Goal: Transaction & Acquisition: Purchase product/service

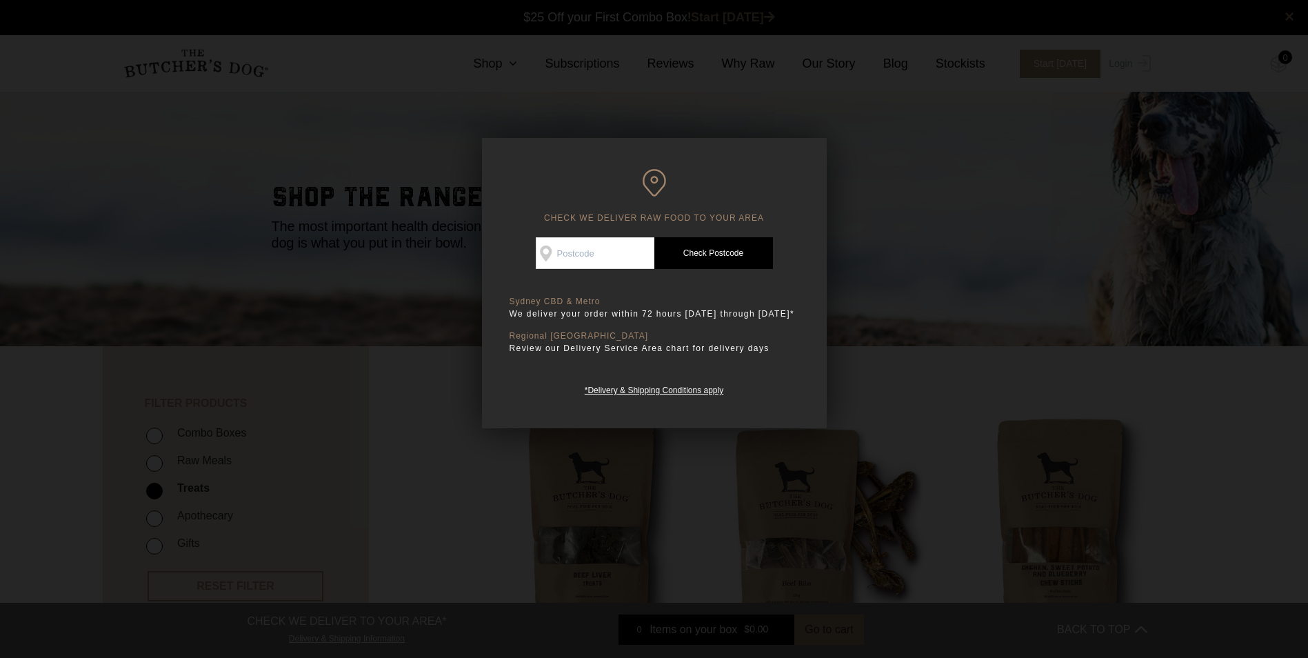
click at [578, 247] on input "Check Availability At" at bounding box center [595, 253] width 119 height 32
type input "3030"
click at [712, 250] on link "Check Postcode" at bounding box center [713, 253] width 119 height 32
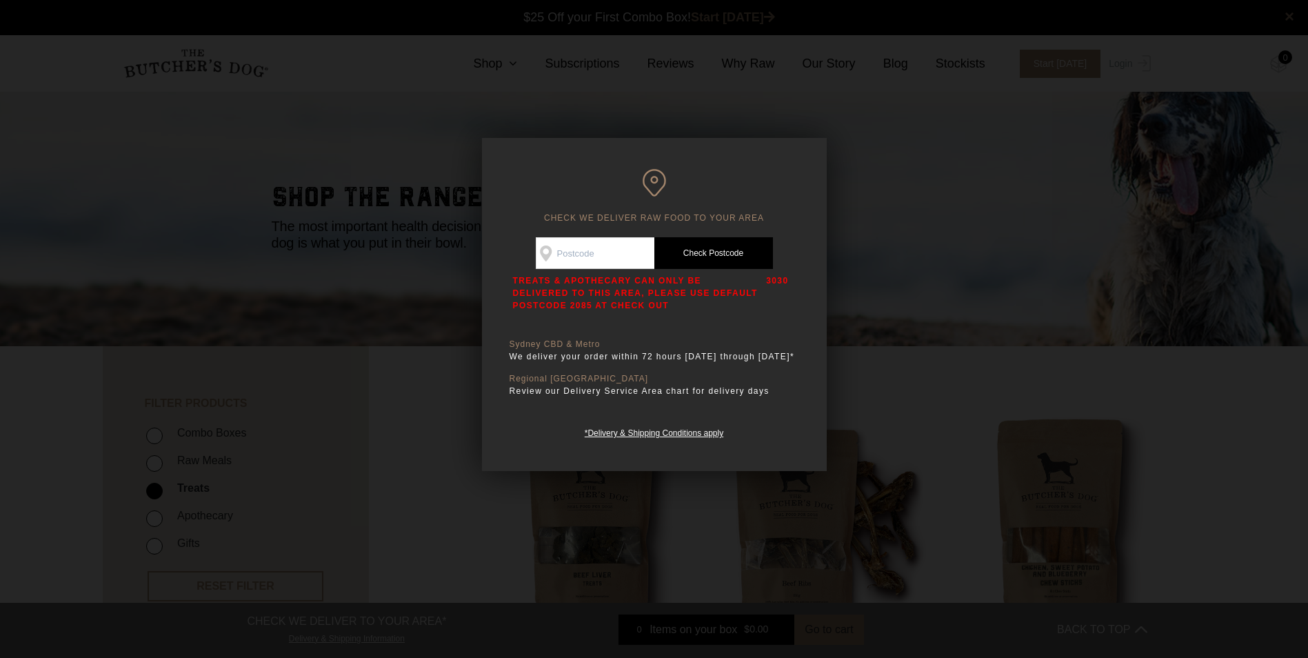
click at [595, 260] on input "Check Availability At" at bounding box center [595, 253] width 119 height 32
click at [896, 207] on div at bounding box center [654, 329] width 1308 height 658
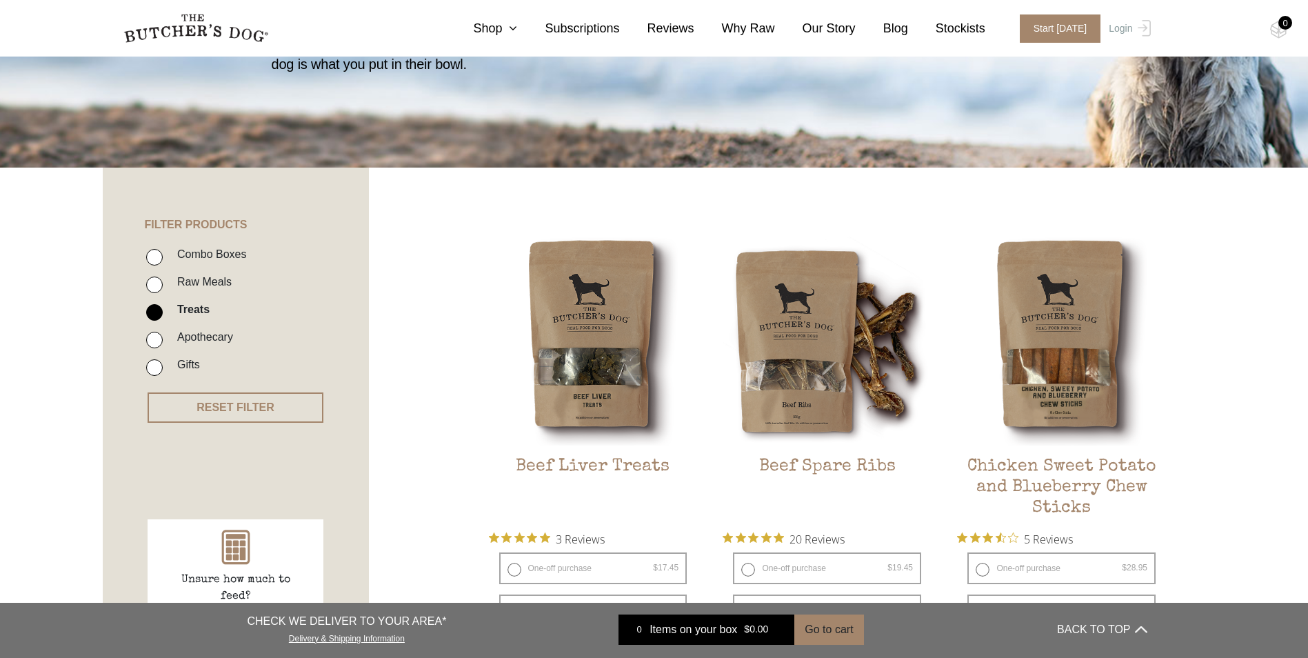
scroll to position [207, 0]
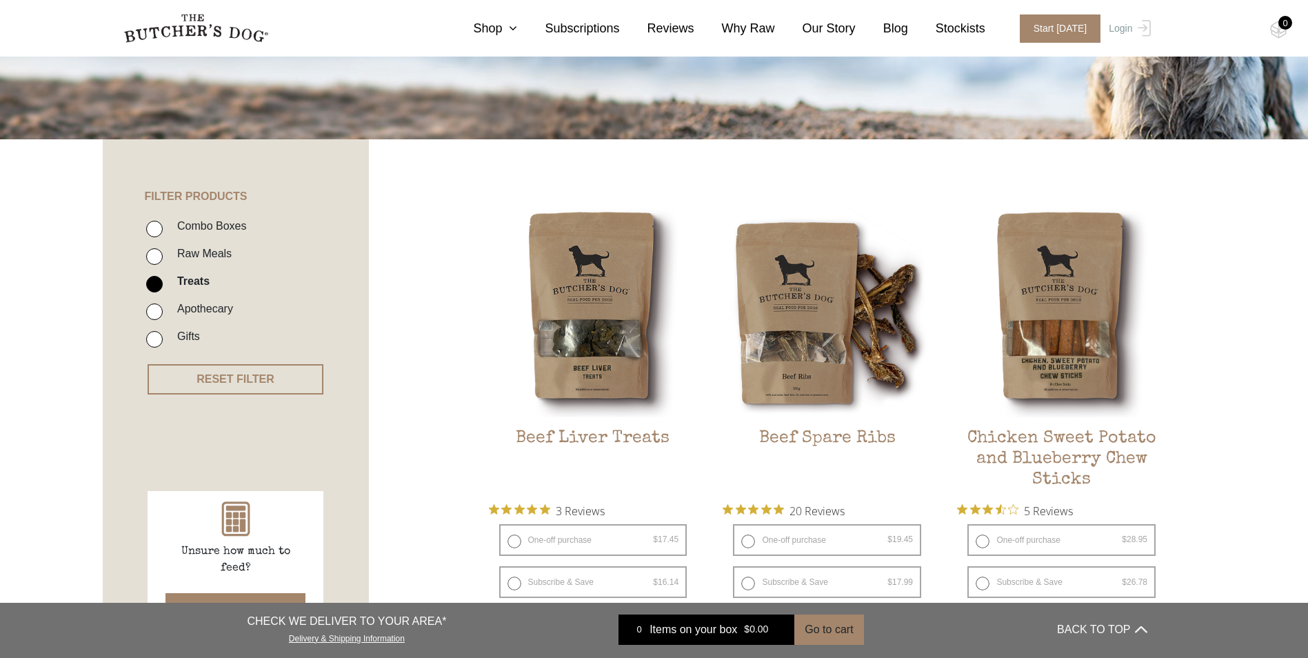
click at [199, 314] on label "Apothecary" at bounding box center [201, 308] width 63 height 19
click at [163, 314] on input "Apothecary" at bounding box center [154, 311] width 17 height 17
checkbox input "true"
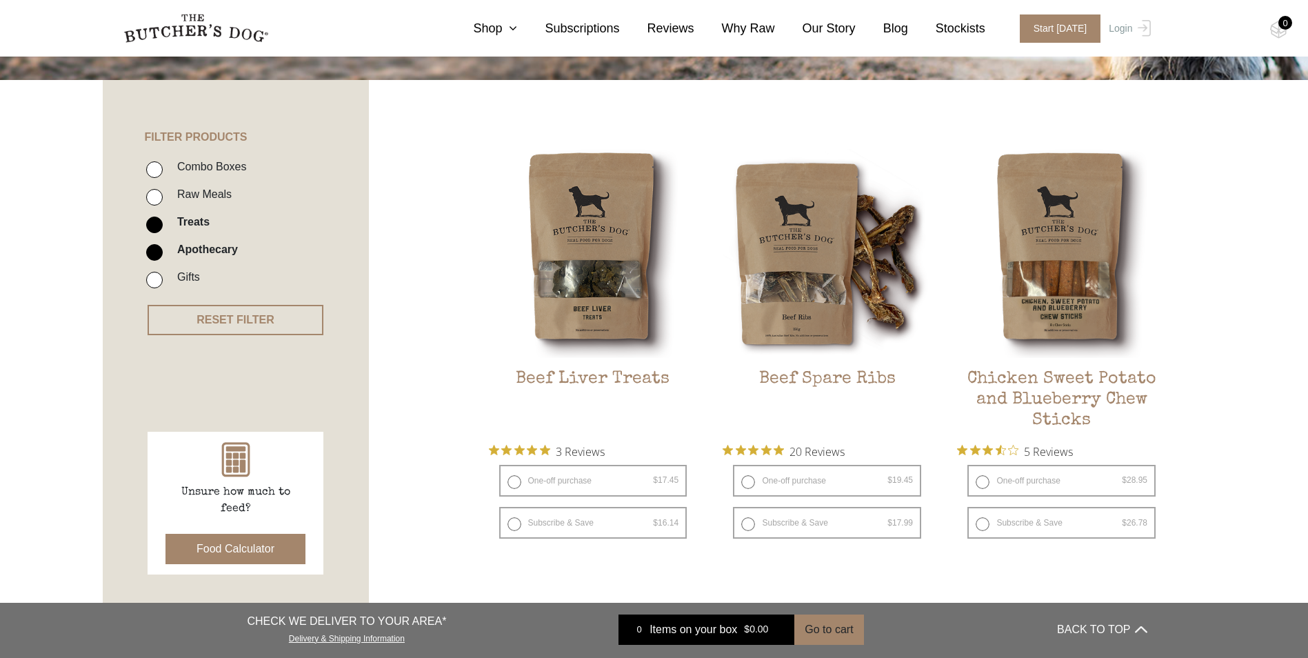
scroll to position [174, 0]
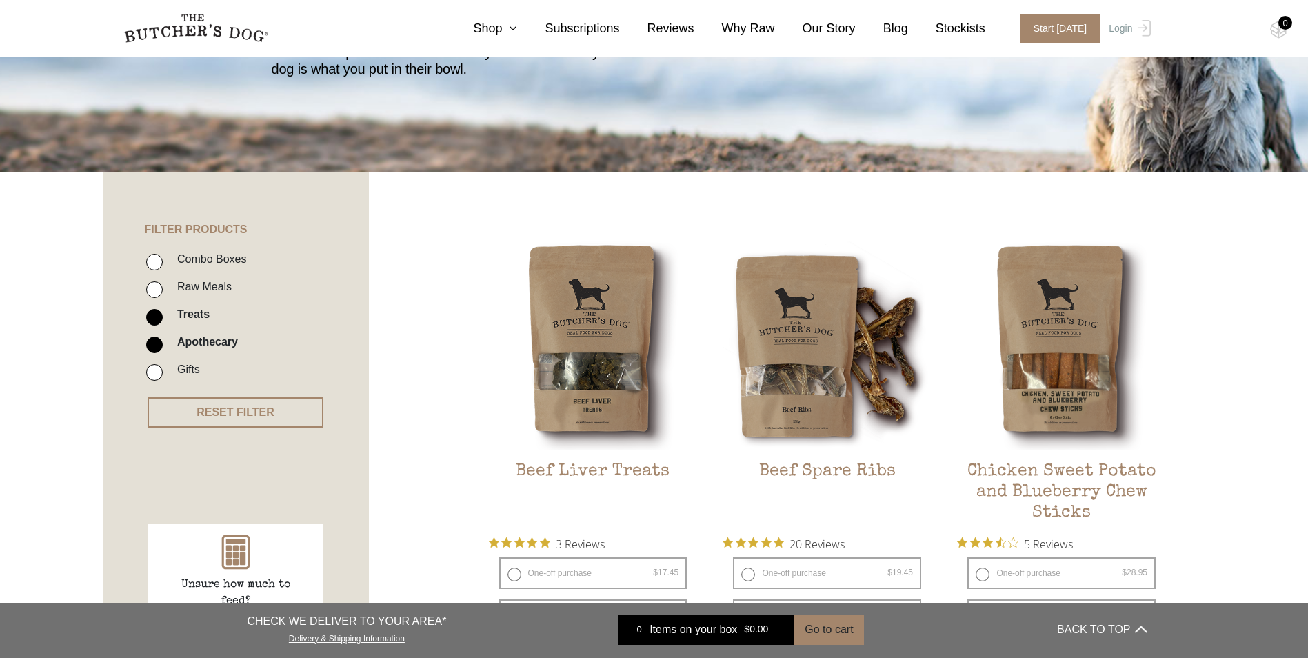
click at [188, 314] on label "Treats" at bounding box center [189, 314] width 39 height 19
click at [163, 314] on input "Treats" at bounding box center [154, 317] width 17 height 17
checkbox input "false"
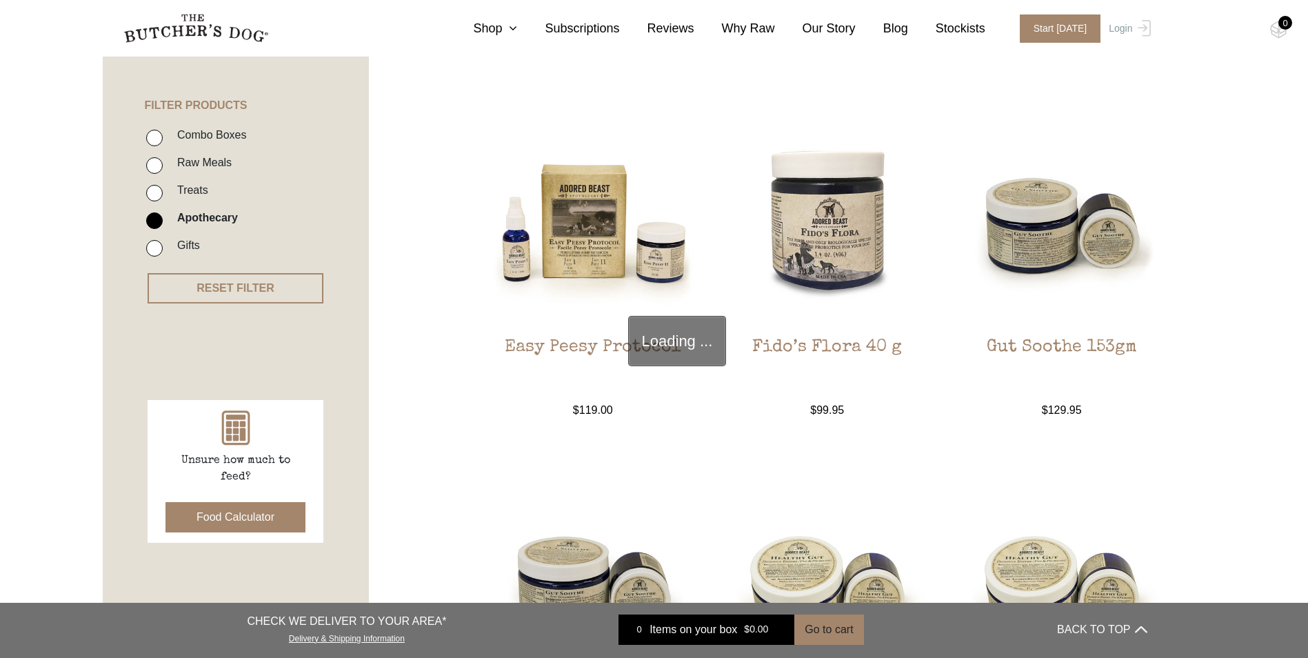
scroll to position [312, 0]
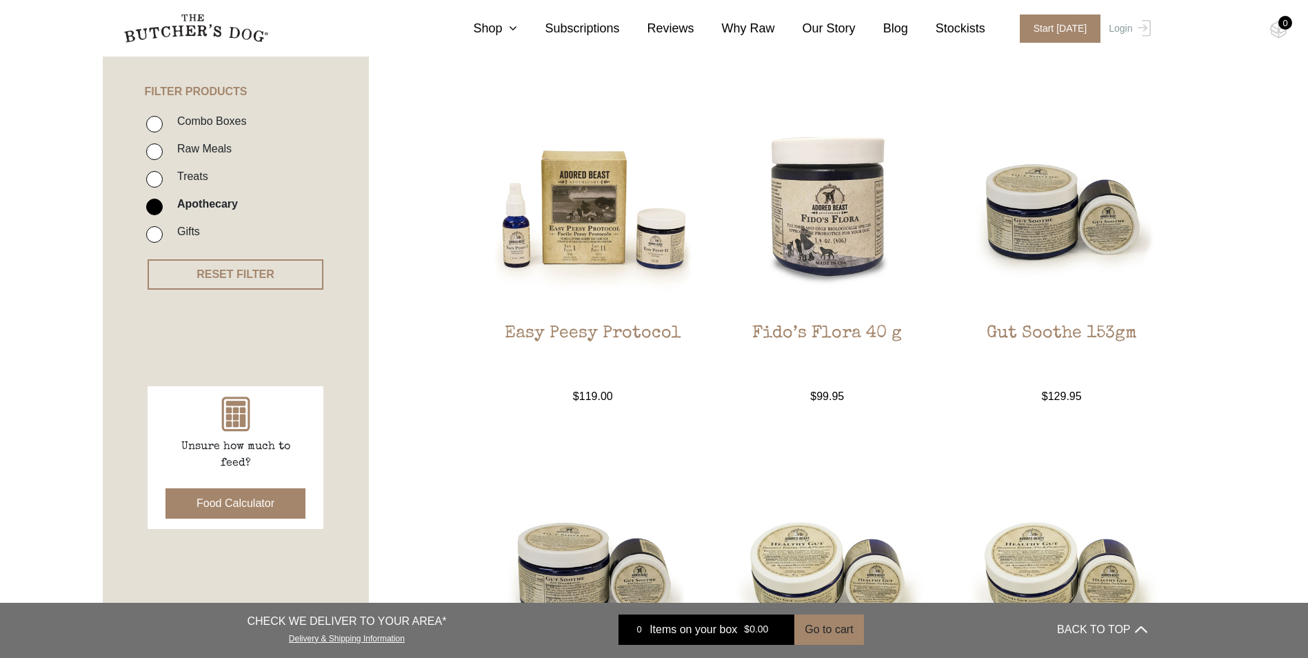
click at [194, 177] on label "Treats" at bounding box center [189, 176] width 38 height 19
click at [163, 177] on input "Treats" at bounding box center [154, 179] width 17 height 17
checkbox input "true"
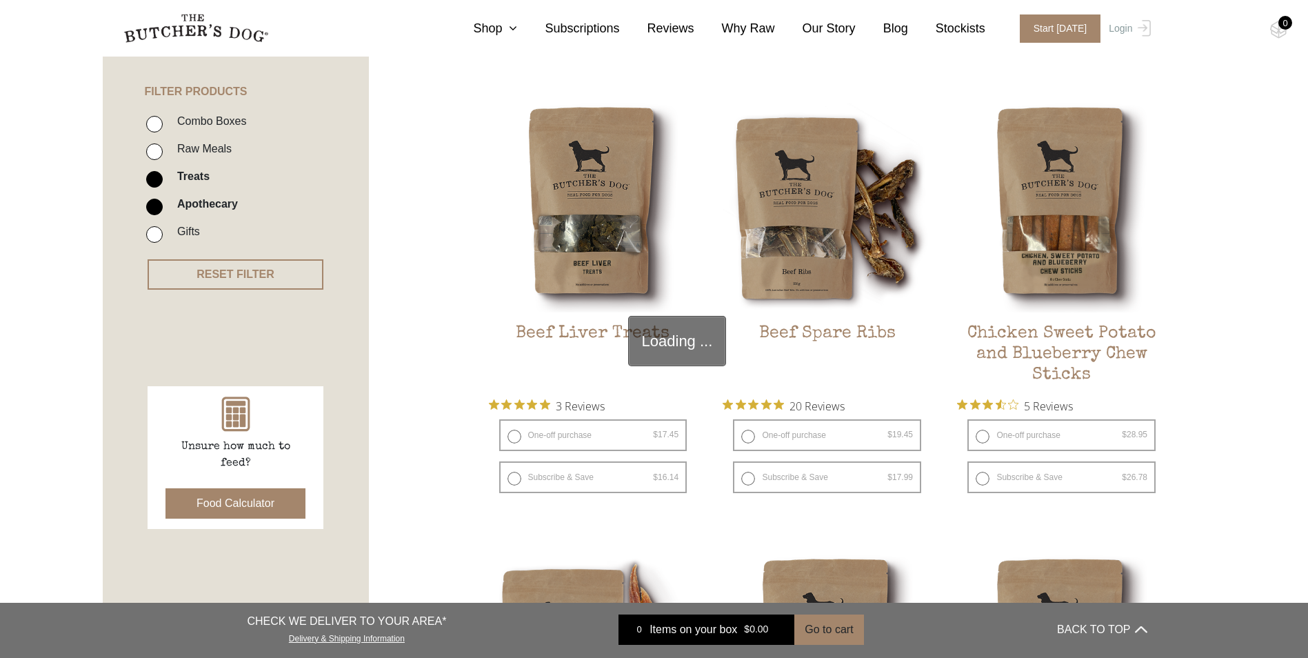
click at [195, 204] on label "Apothecary" at bounding box center [204, 203] width 68 height 19
click at [163, 204] on input "Apothecary" at bounding box center [154, 207] width 17 height 17
checkbox input "false"
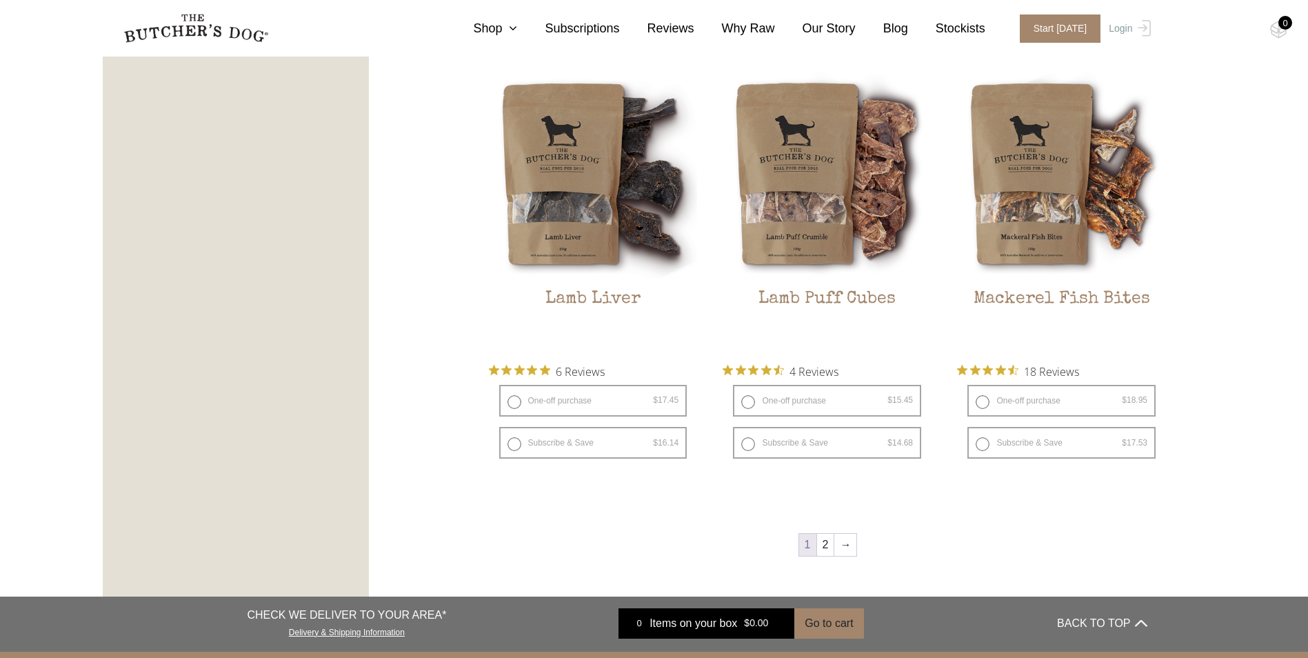
scroll to position [1724, 0]
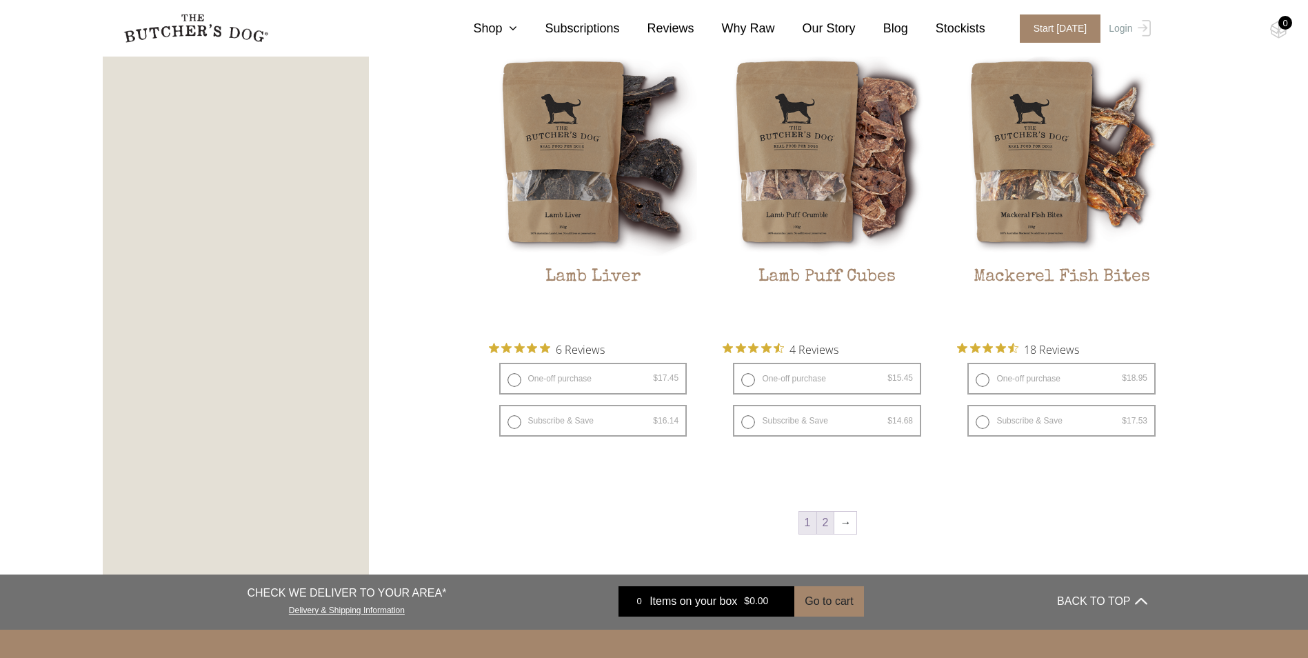
click at [826, 523] on link "2" at bounding box center [825, 523] width 17 height 22
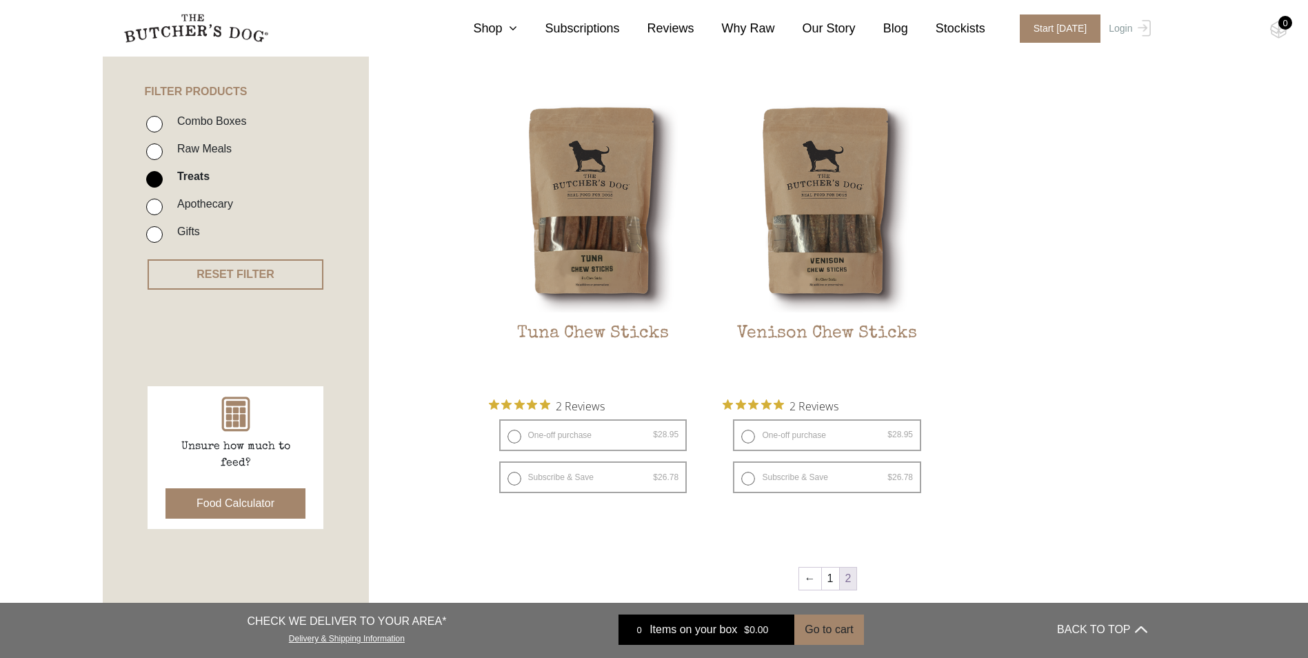
scroll to position [243, 0]
